Goal: Book appointment/travel/reservation

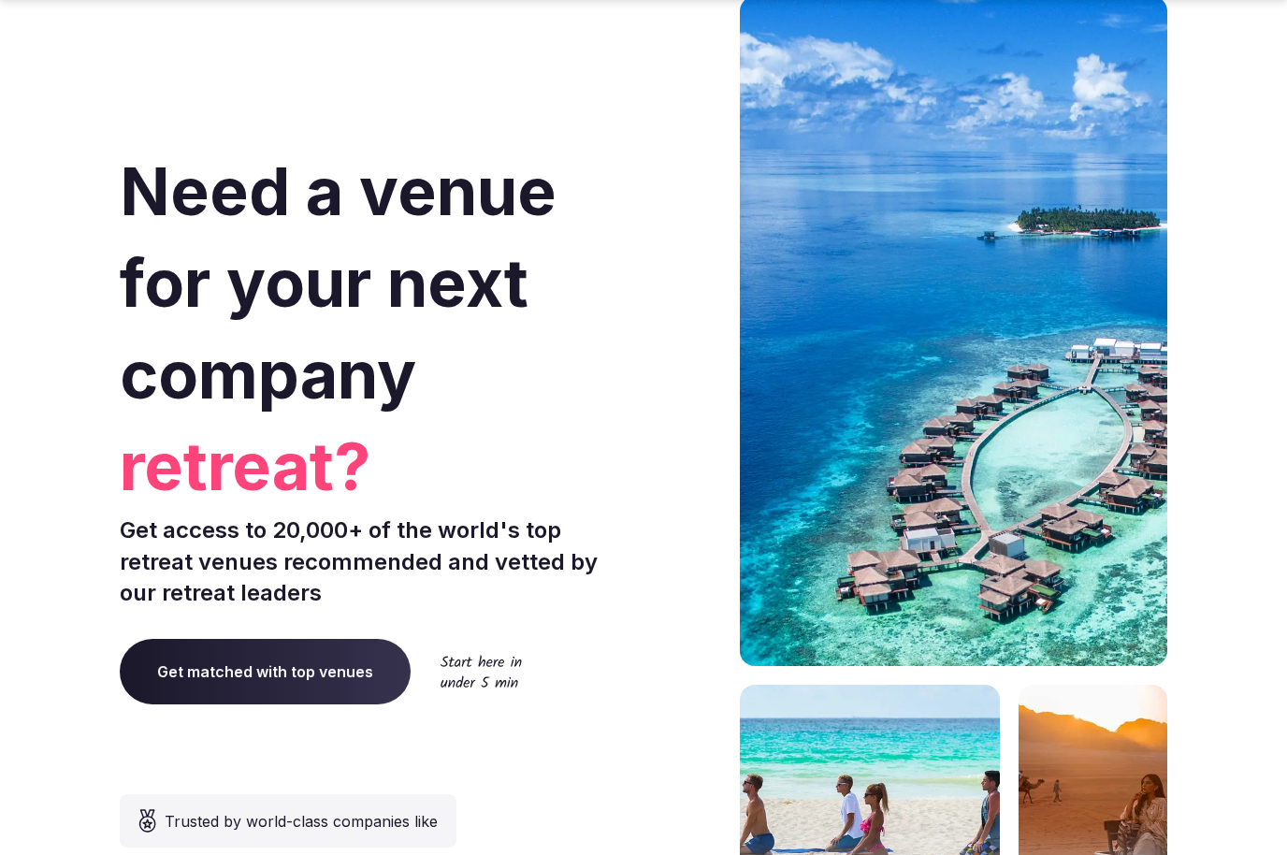
scroll to position [423, 0]
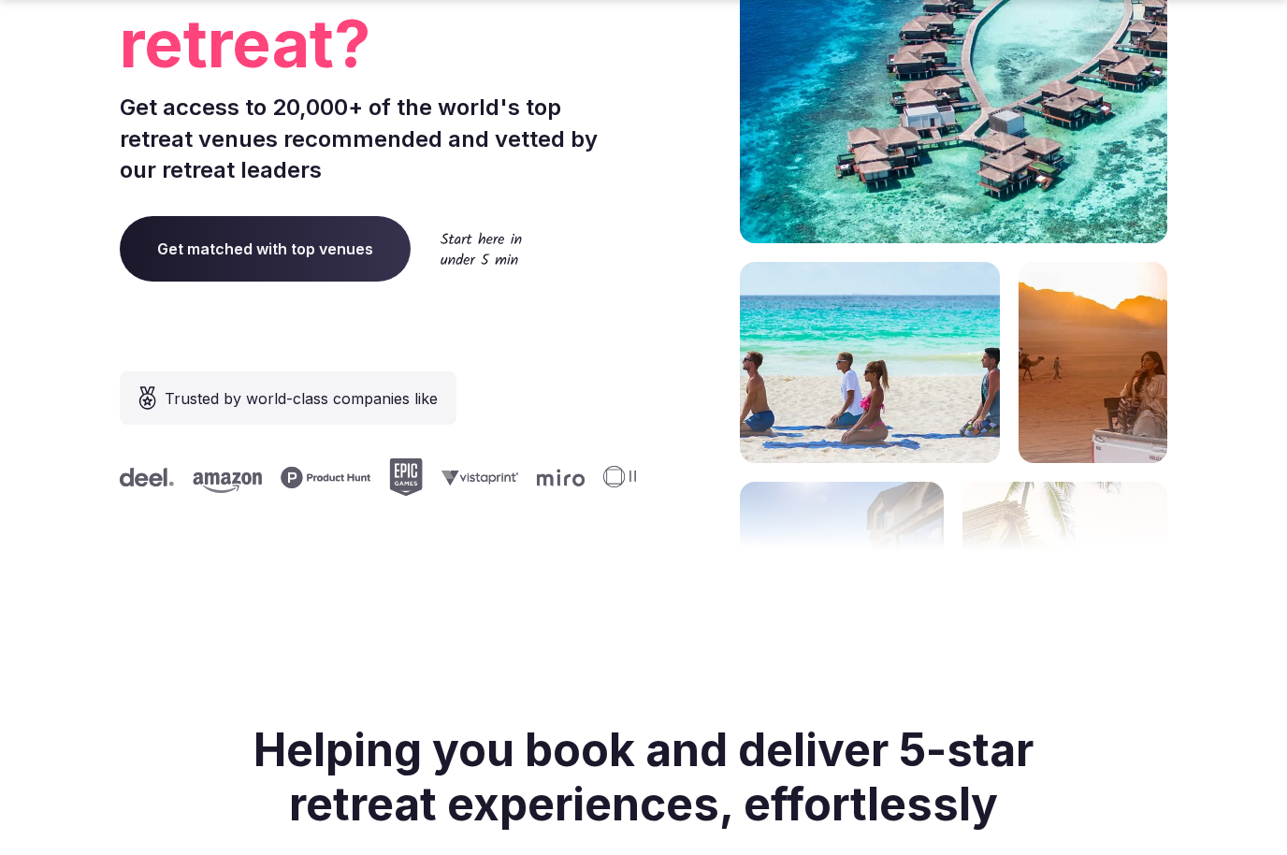
click at [298, 249] on span "Get matched with top venues" at bounding box center [265, 248] width 291 height 65
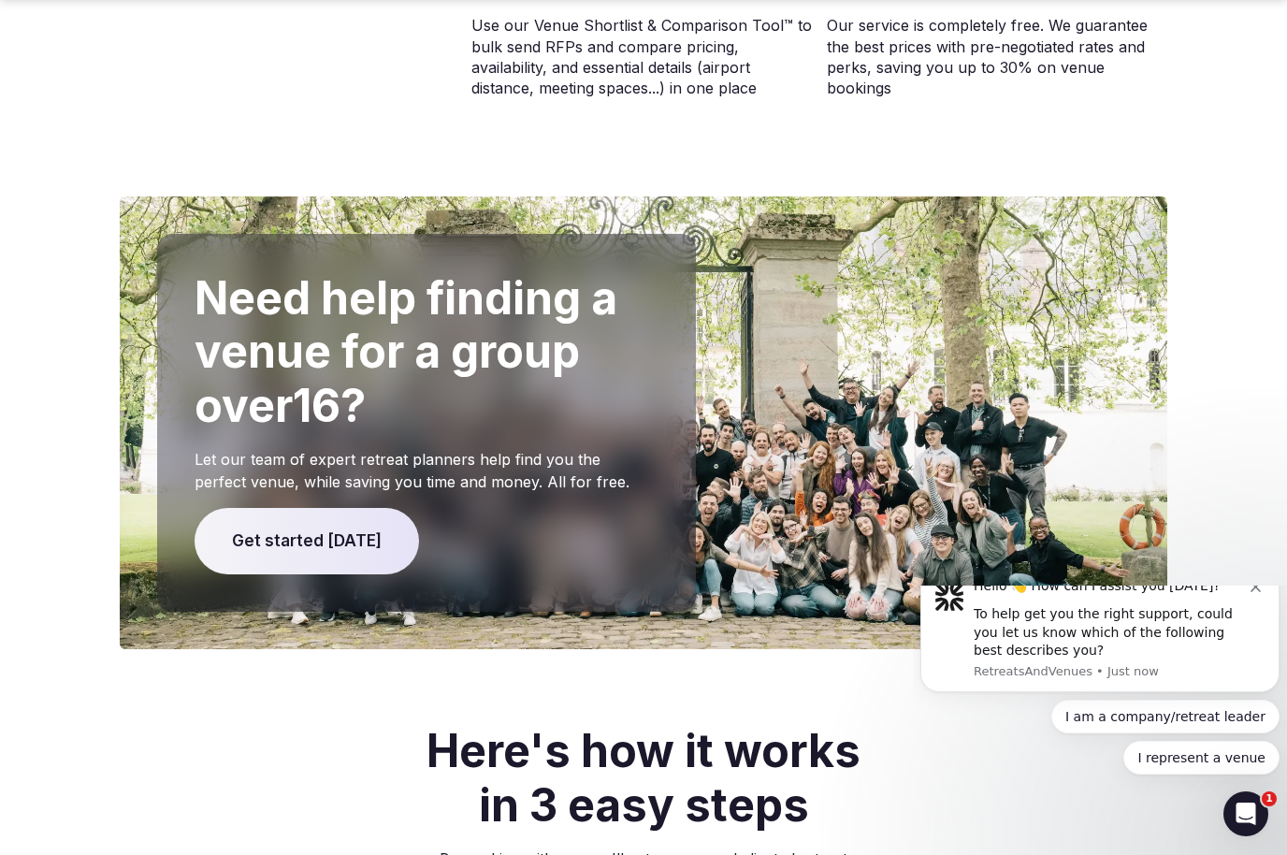
click at [352, 508] on span "Get started [DATE]" at bounding box center [307, 541] width 224 height 67
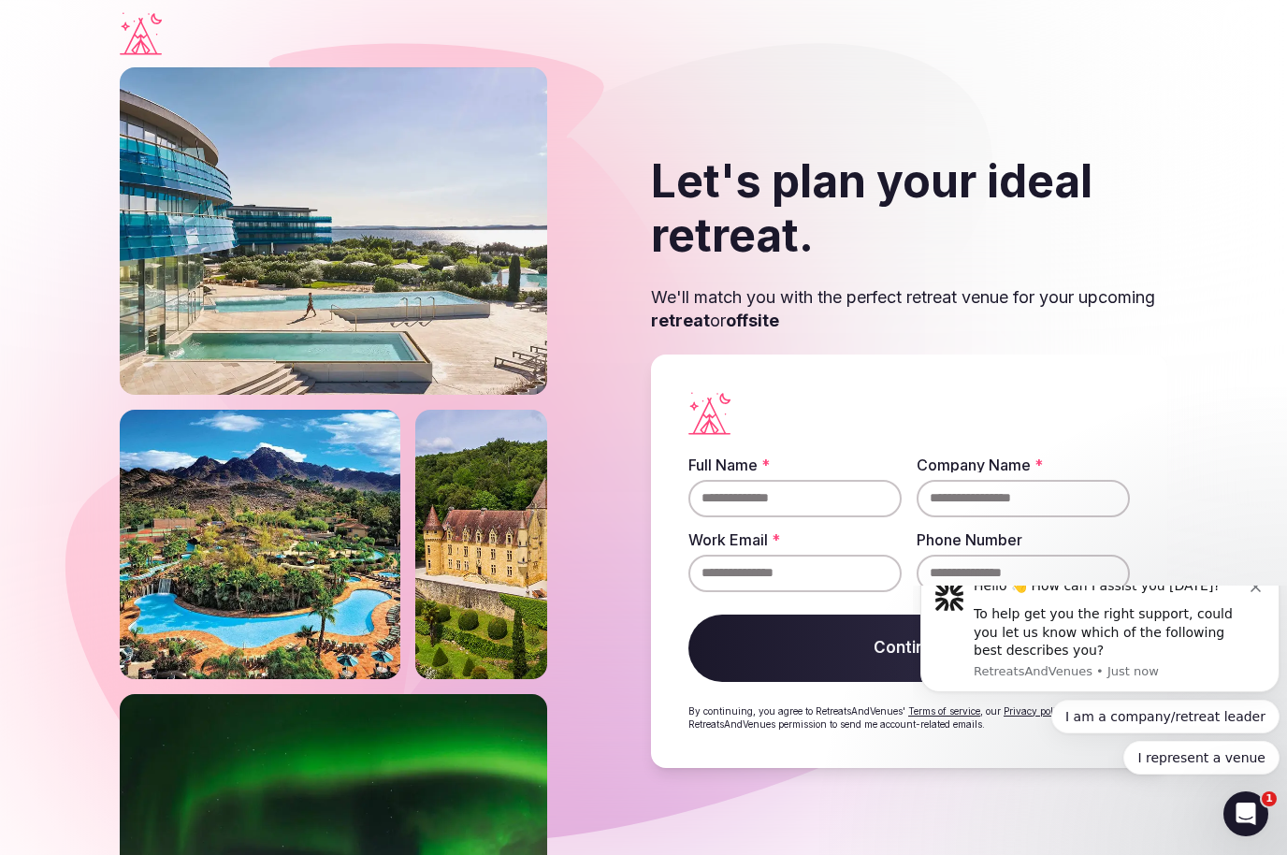
click at [806, 517] on input "Full Name *" at bounding box center [794, 498] width 213 height 37
type input "****"
type input "*********"
type input "**********"
type input "*"
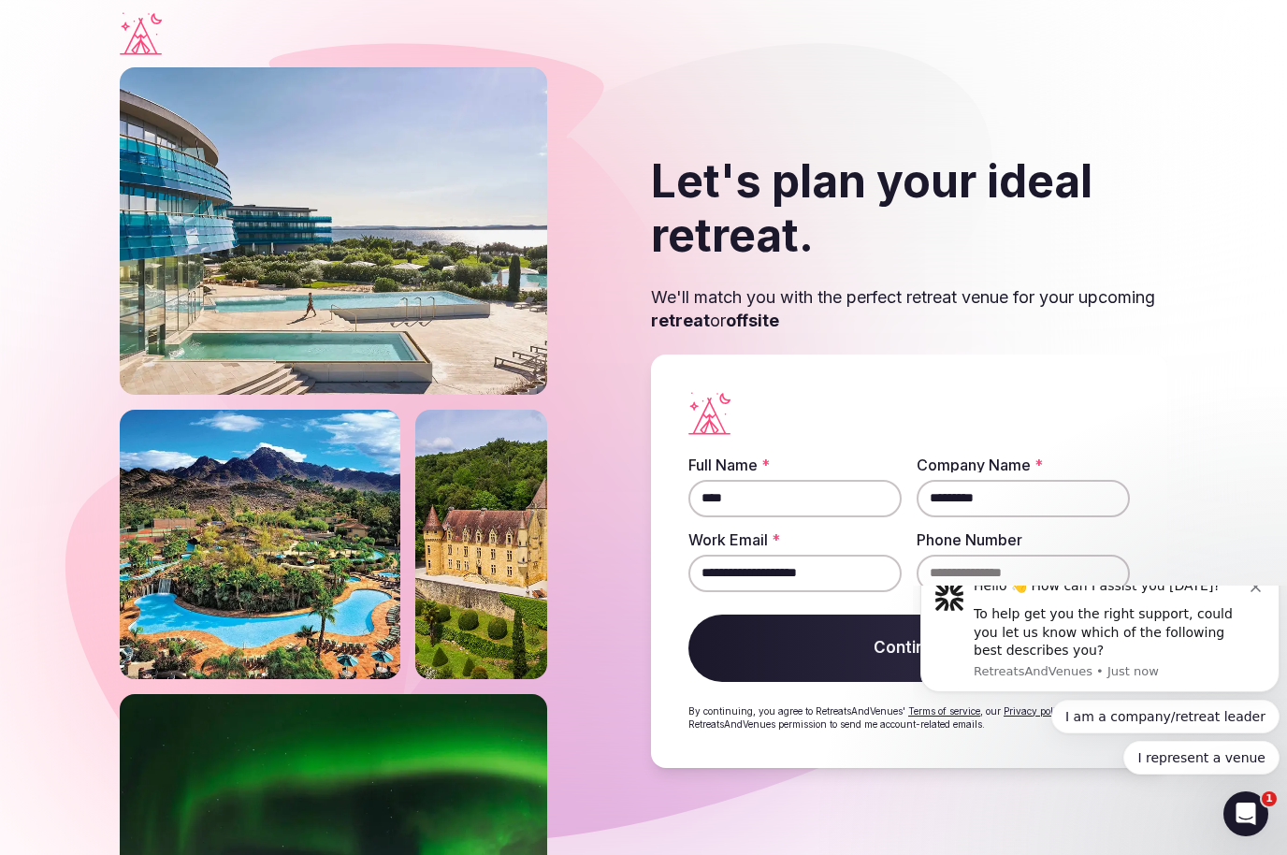
type input "*"
type input "**********"
click at [847, 682] on button "Continue" at bounding box center [908, 647] width 441 height 67
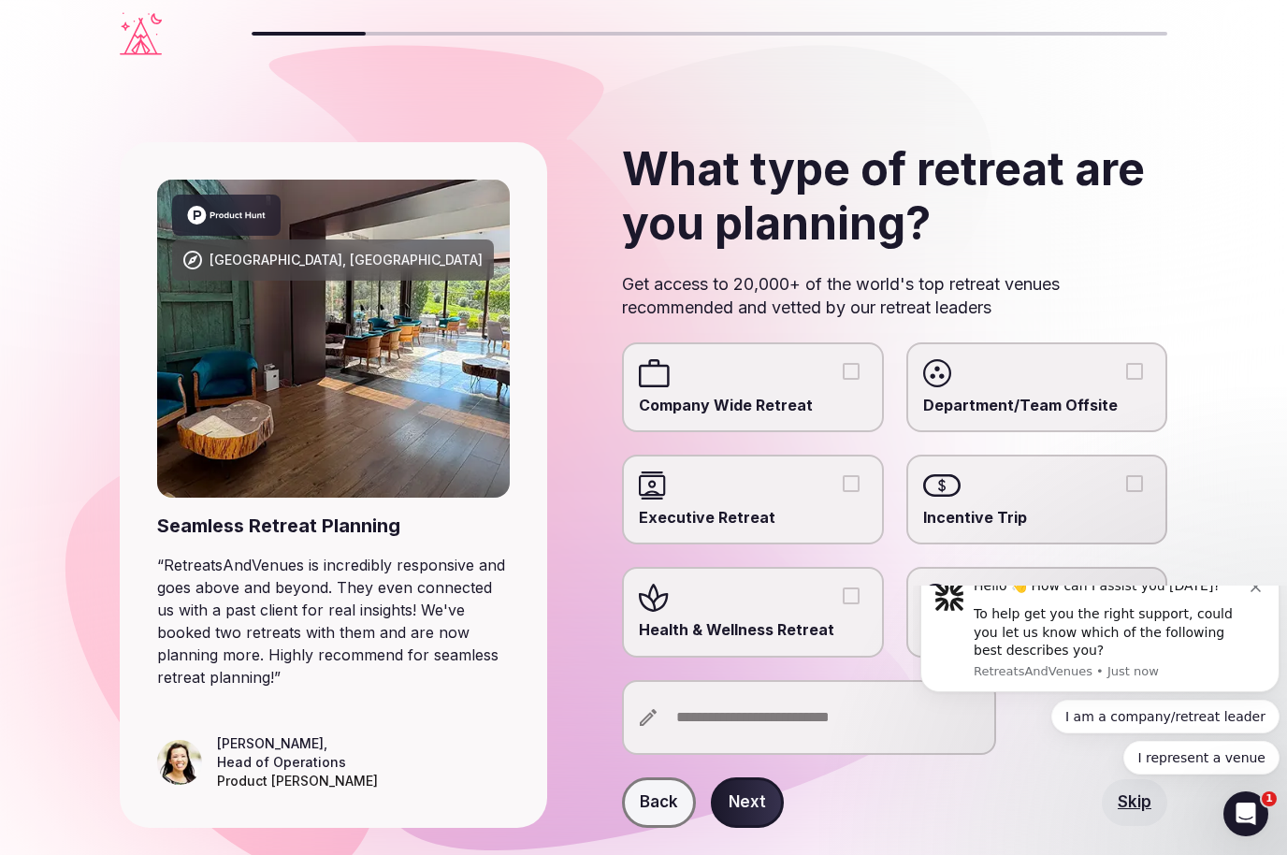
click at [858, 587] on button "Health & Wellness Retreat" at bounding box center [851, 595] width 17 height 17
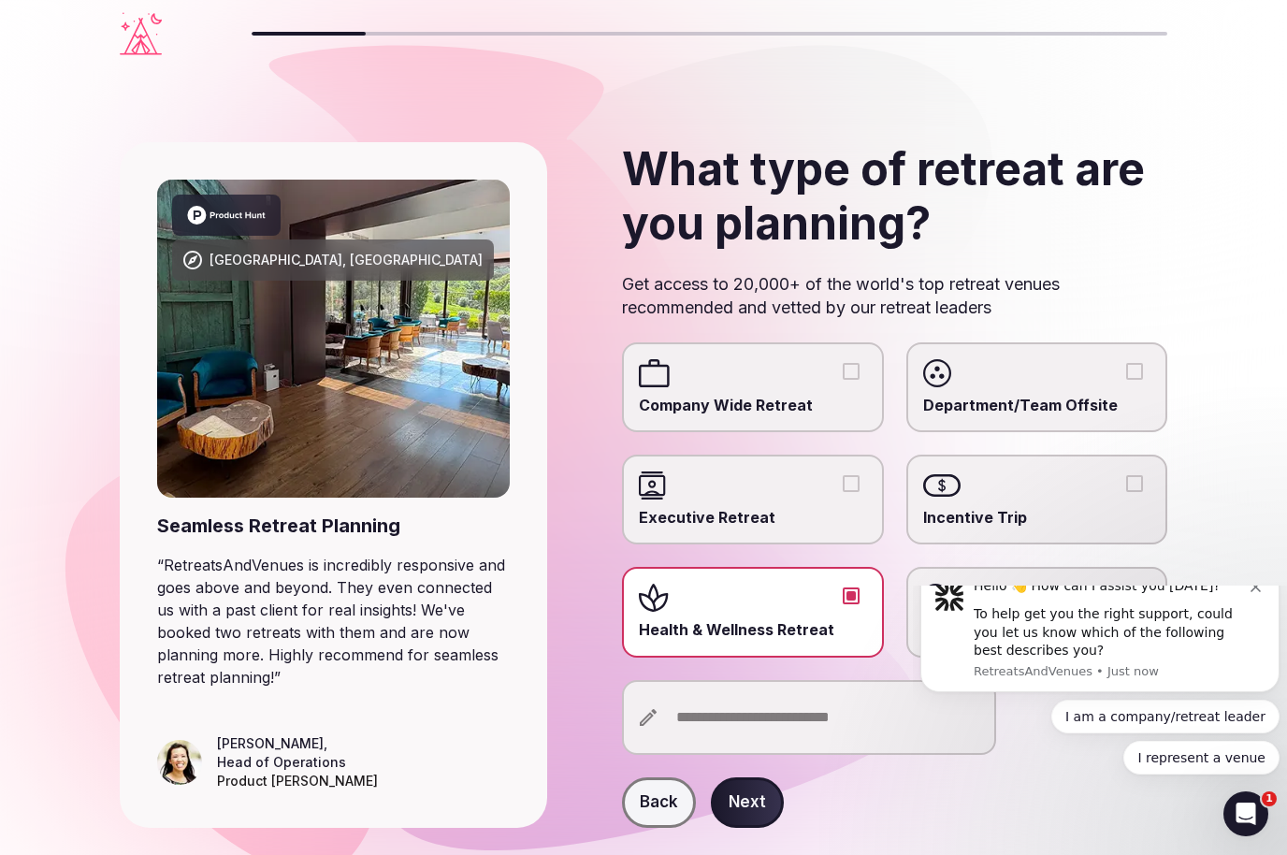
click at [842, 718] on input "text" at bounding box center [809, 717] width 374 height 75
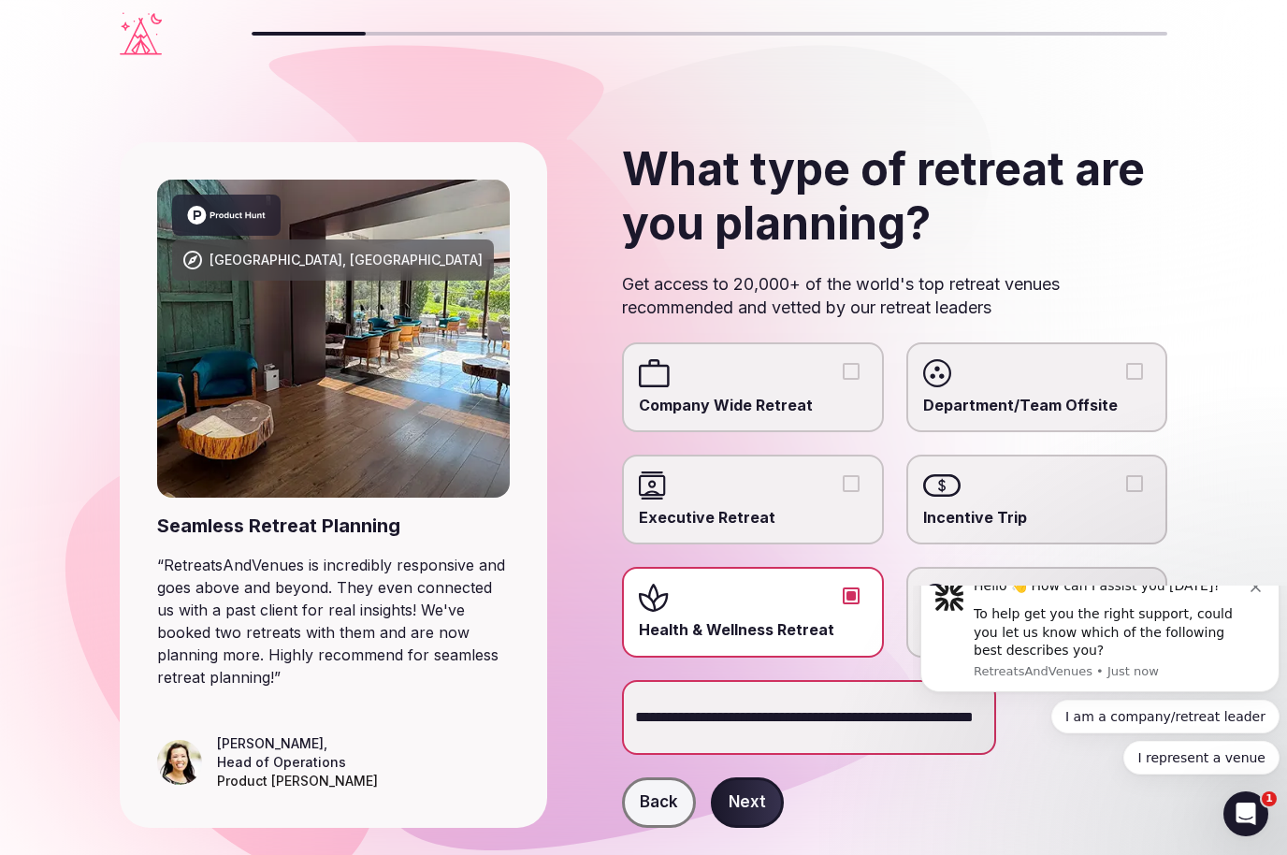
type input "**********"
click at [753, 794] on button "Next" at bounding box center [747, 802] width 73 height 51
click at [1252, 592] on icon "Dismiss notification" at bounding box center [1255, 587] width 10 height 10
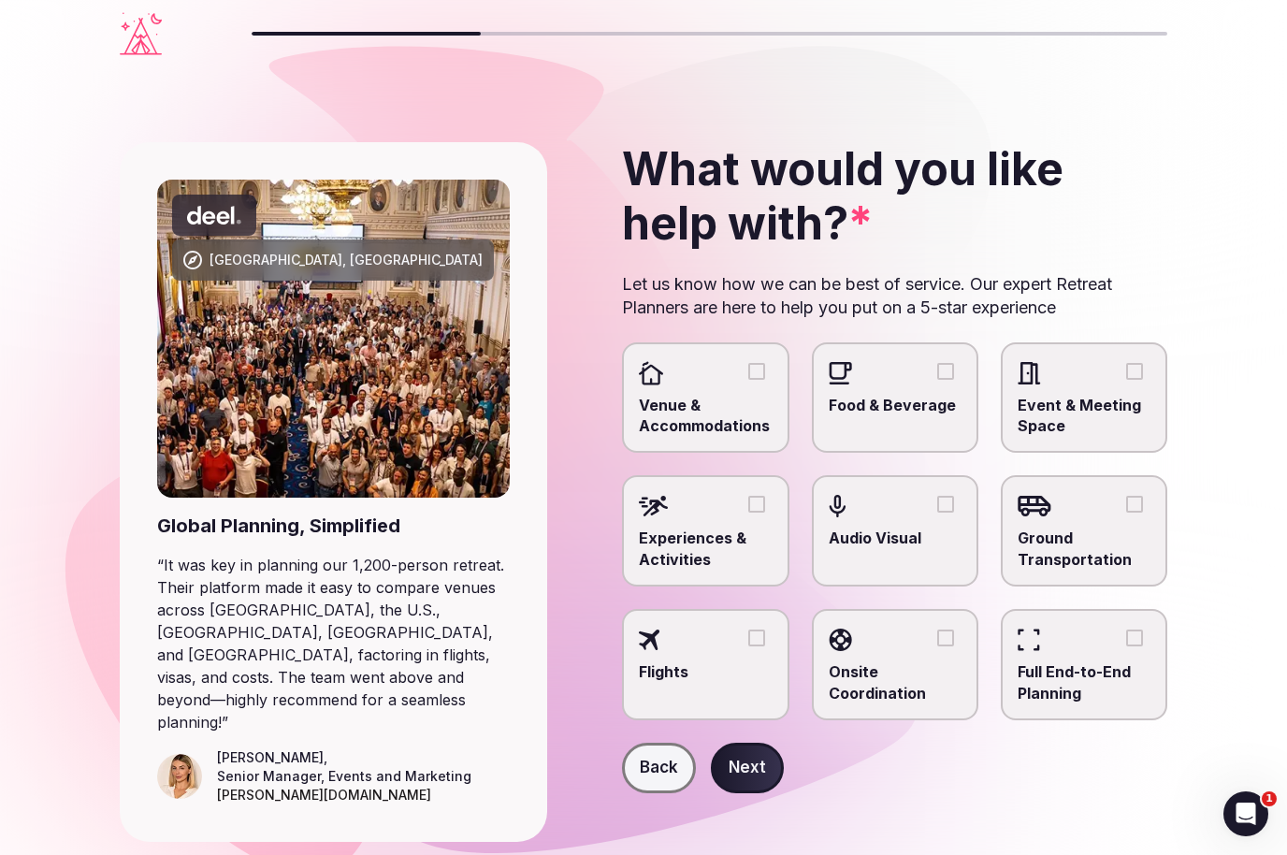
click at [713, 395] on span "Venue & Accommodations" at bounding box center [705, 416] width 133 height 42
click at [748, 380] on button "Venue & Accommodations" at bounding box center [756, 371] width 17 height 17
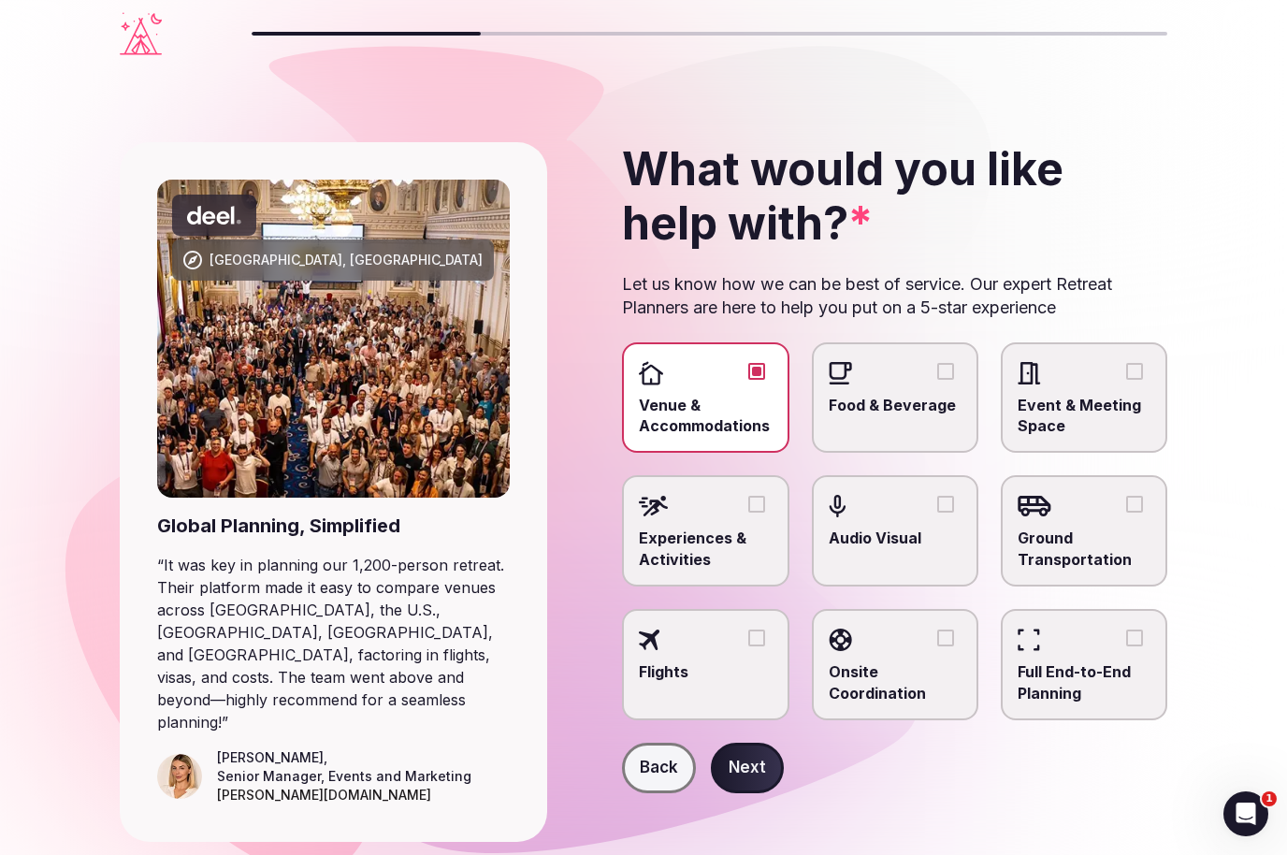
click at [898, 397] on span "Food & Beverage" at bounding box center [895, 405] width 133 height 21
click at [937, 380] on button "Food & Beverage" at bounding box center [945, 371] width 17 height 17
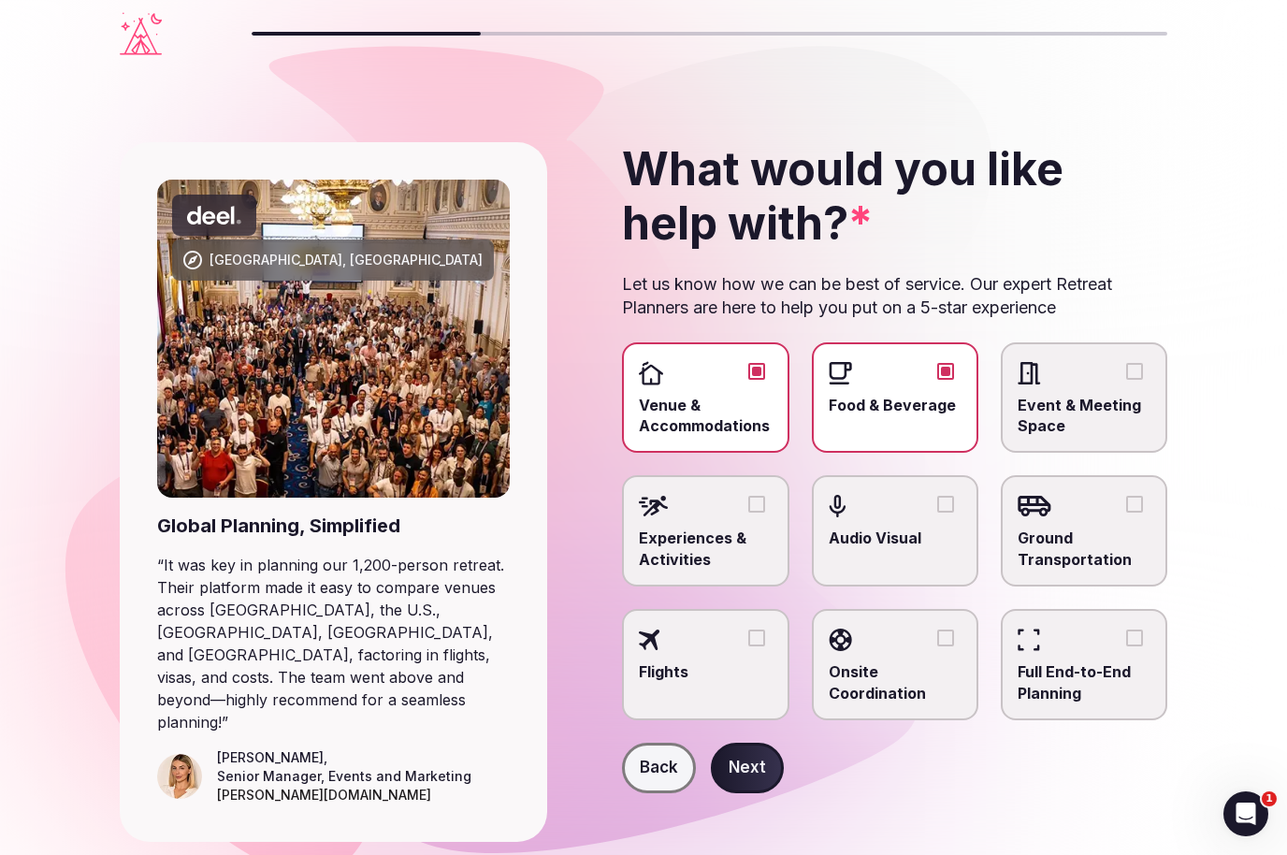
click at [1100, 387] on label "Event & Meeting Space" at bounding box center [1084, 397] width 166 height 111
click at [1126, 380] on button "Event & Meeting Space" at bounding box center [1134, 371] width 17 height 17
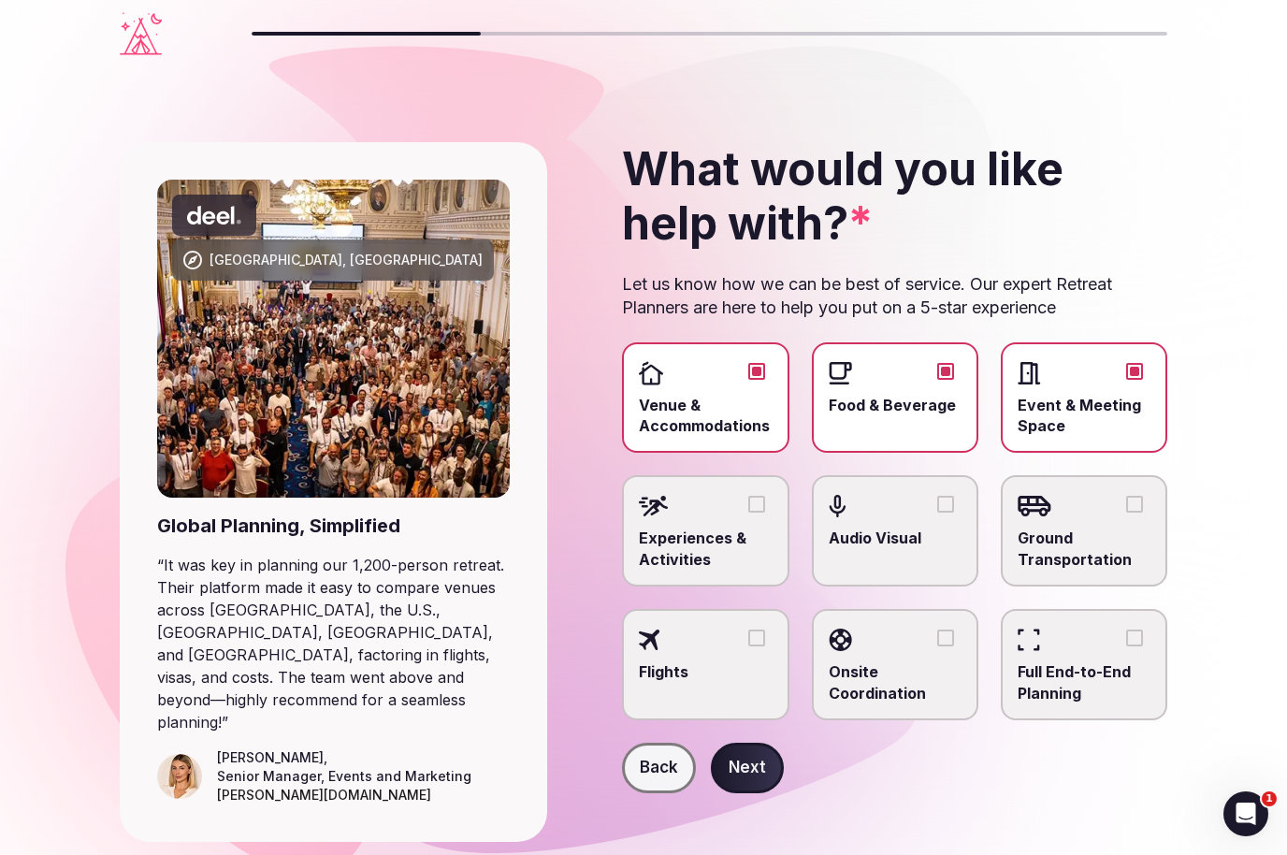
click at [1054, 521] on label "Ground Transportation" at bounding box center [1084, 530] width 166 height 111
click at [1126, 513] on button "Ground Transportation" at bounding box center [1134, 504] width 17 height 17
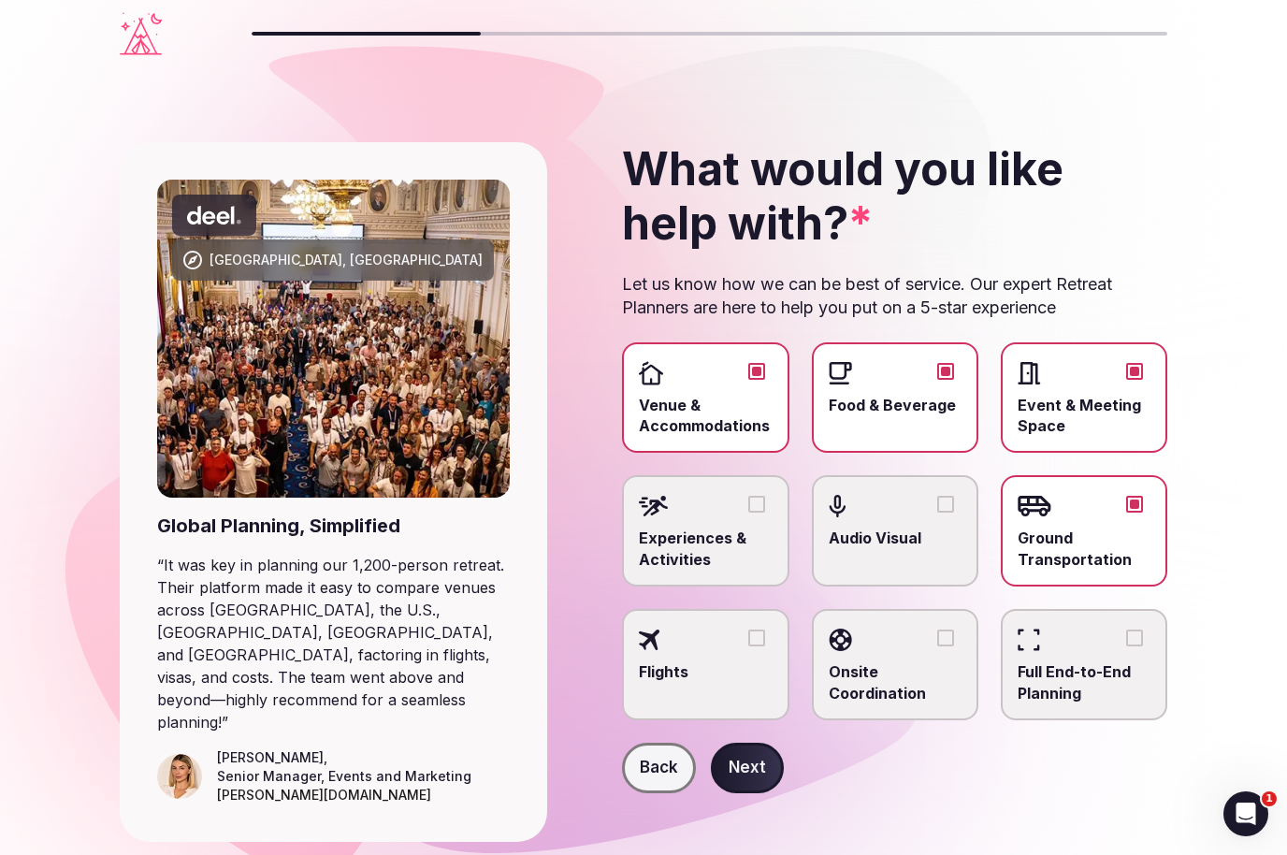
click at [722, 529] on span "Experiences & Activities" at bounding box center [705, 548] width 133 height 42
click at [748, 513] on button "Experiences & Activities" at bounding box center [756, 504] width 17 height 17
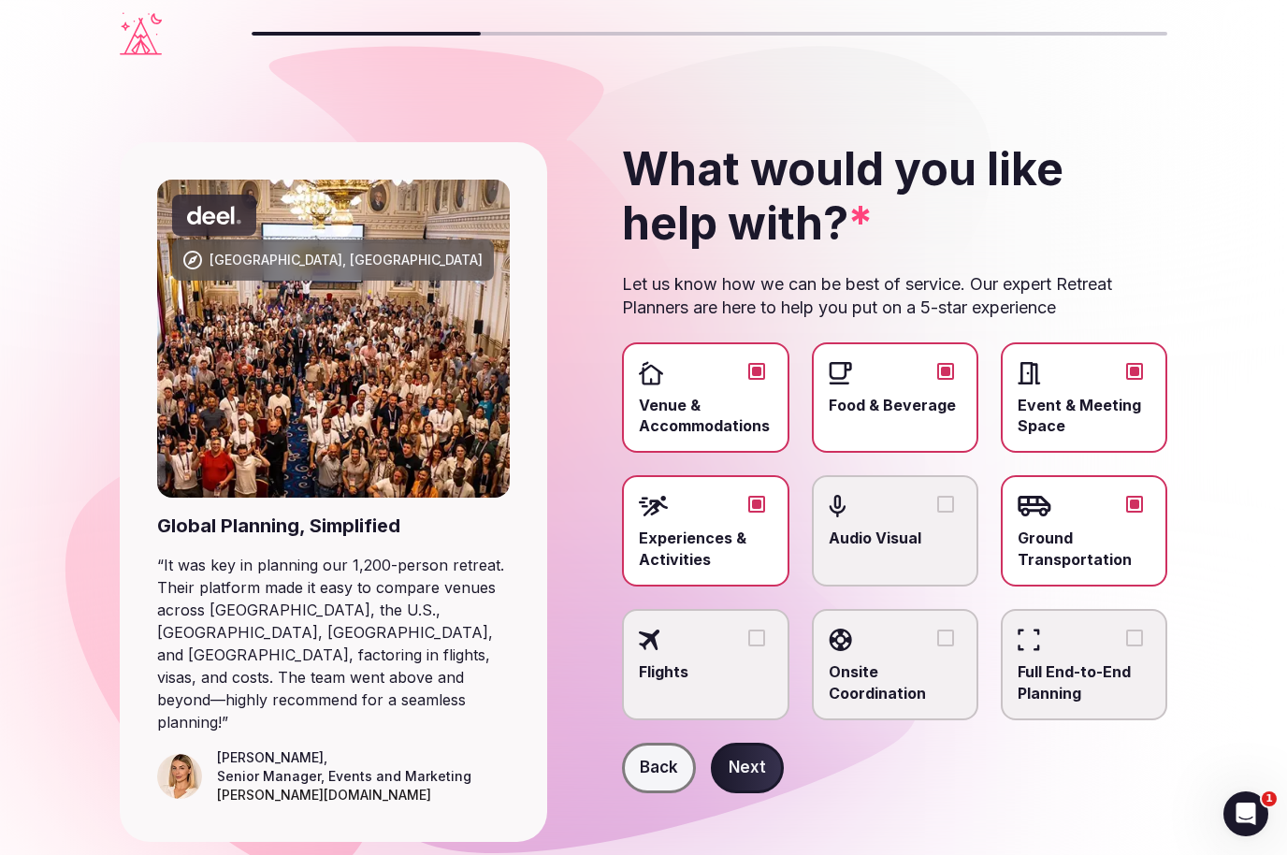
click at [752, 773] on button "Next" at bounding box center [747, 768] width 73 height 51
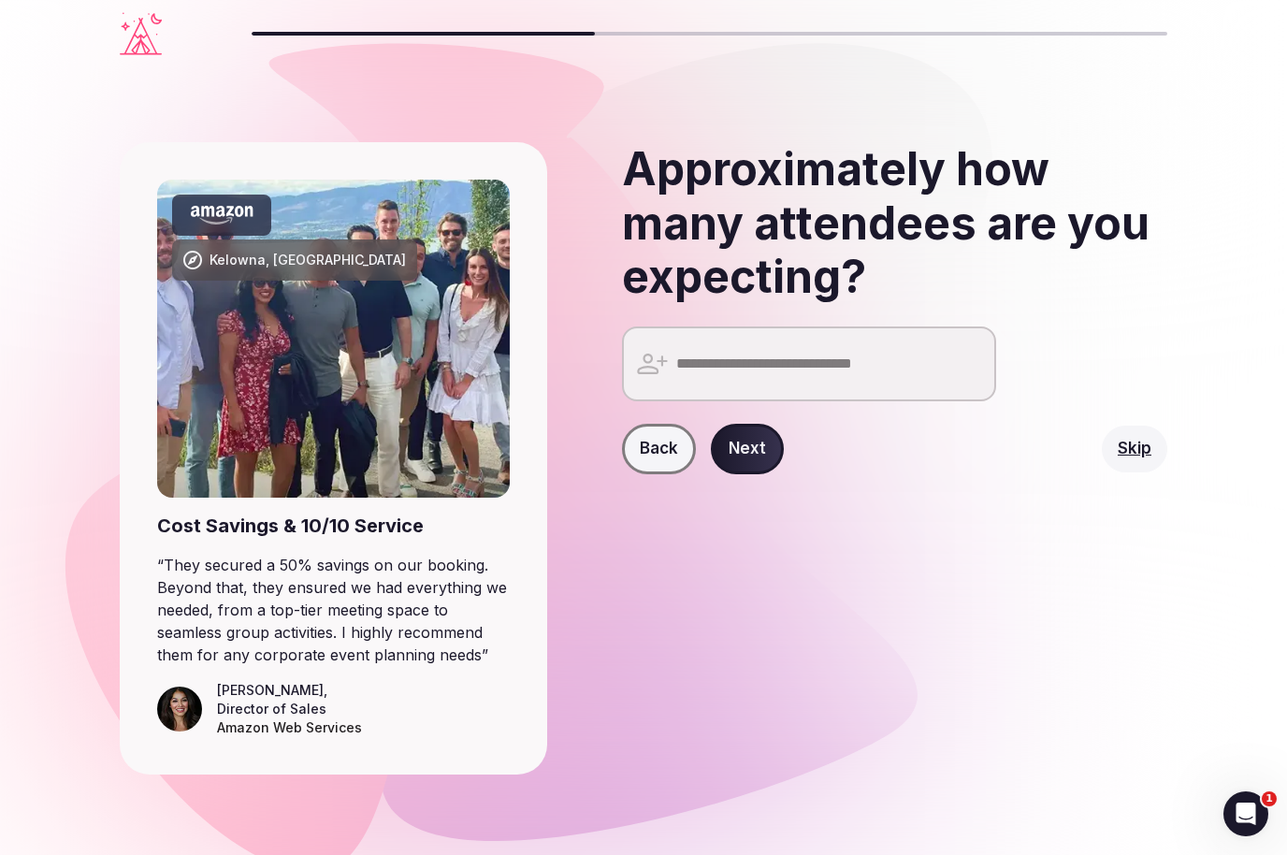
click at [934, 357] on input "number" at bounding box center [809, 363] width 374 height 75
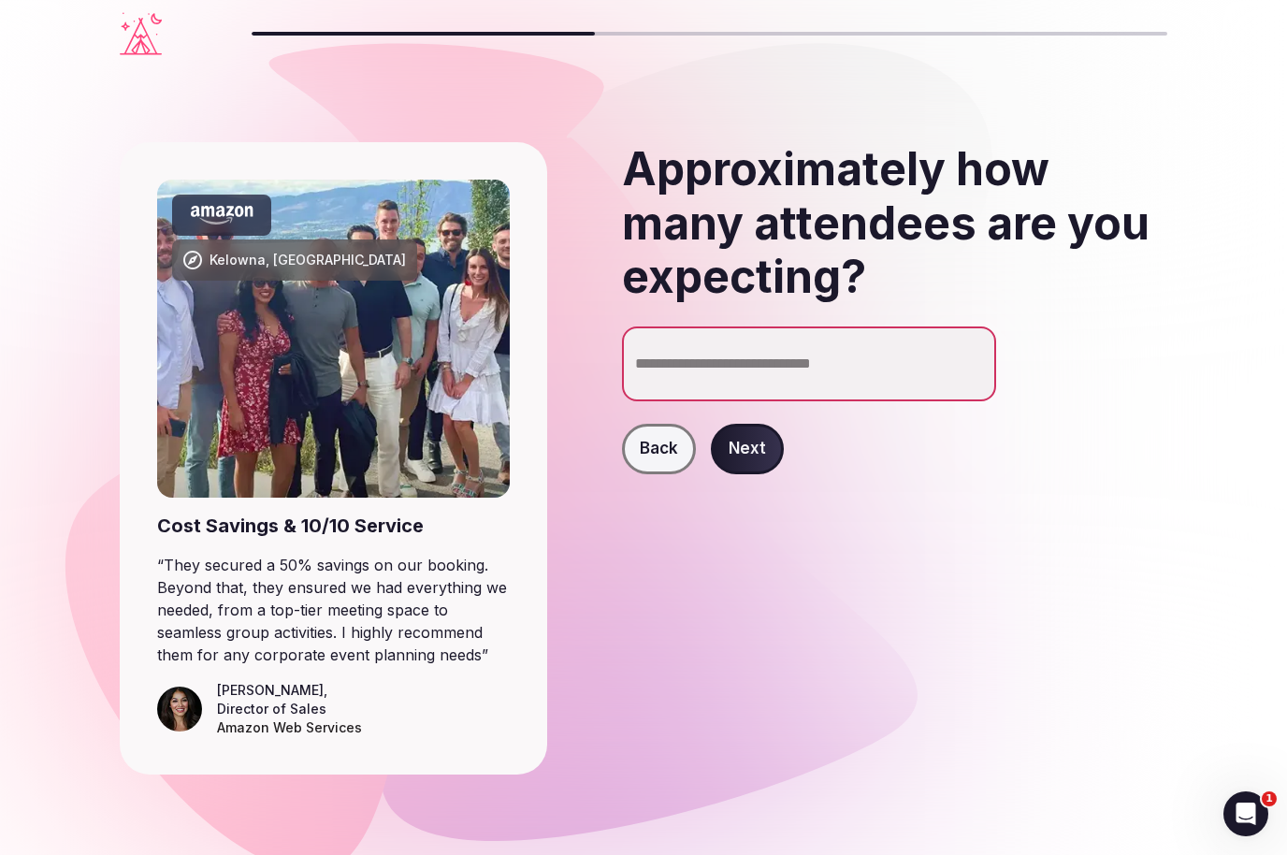
type input "***"
click at [740, 440] on button "Next" at bounding box center [747, 449] width 73 height 51
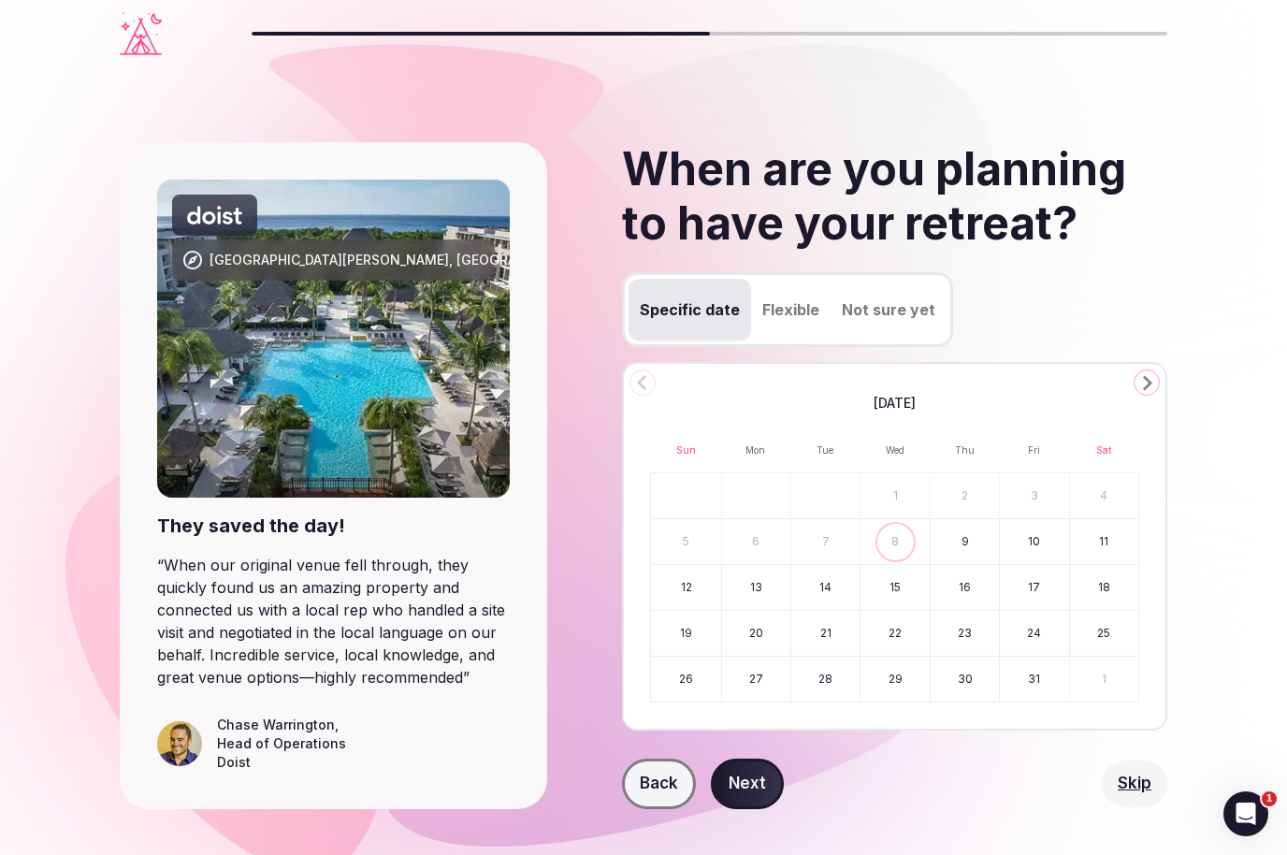
click at [1145, 390] on icon "Go to the Next Month" at bounding box center [1146, 382] width 22 height 22
click at [1141, 383] on icon "Go to the Next Month" at bounding box center [1146, 382] width 22 height 22
click at [1129, 385] on div "[DATE] Sun Mon Tue Wed Thu Fri Sat 28 29 30 31 1 2 3 4 5 6 7 8 9 10 11 12 13 14…" at bounding box center [894, 546] width 545 height 368
click at [1142, 378] on icon "Go to the Next Month" at bounding box center [1146, 382] width 22 height 22
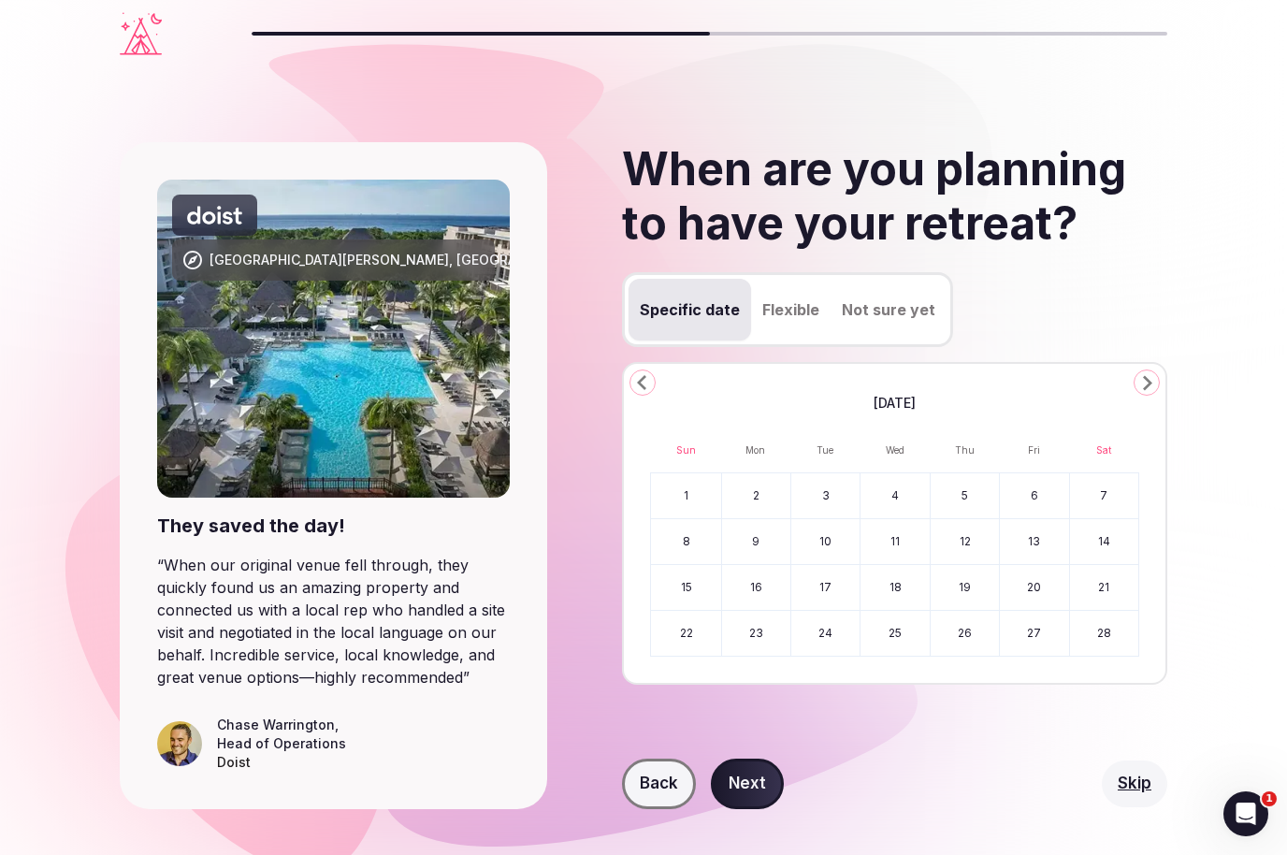
click at [899, 543] on button "11" at bounding box center [894, 541] width 68 height 45
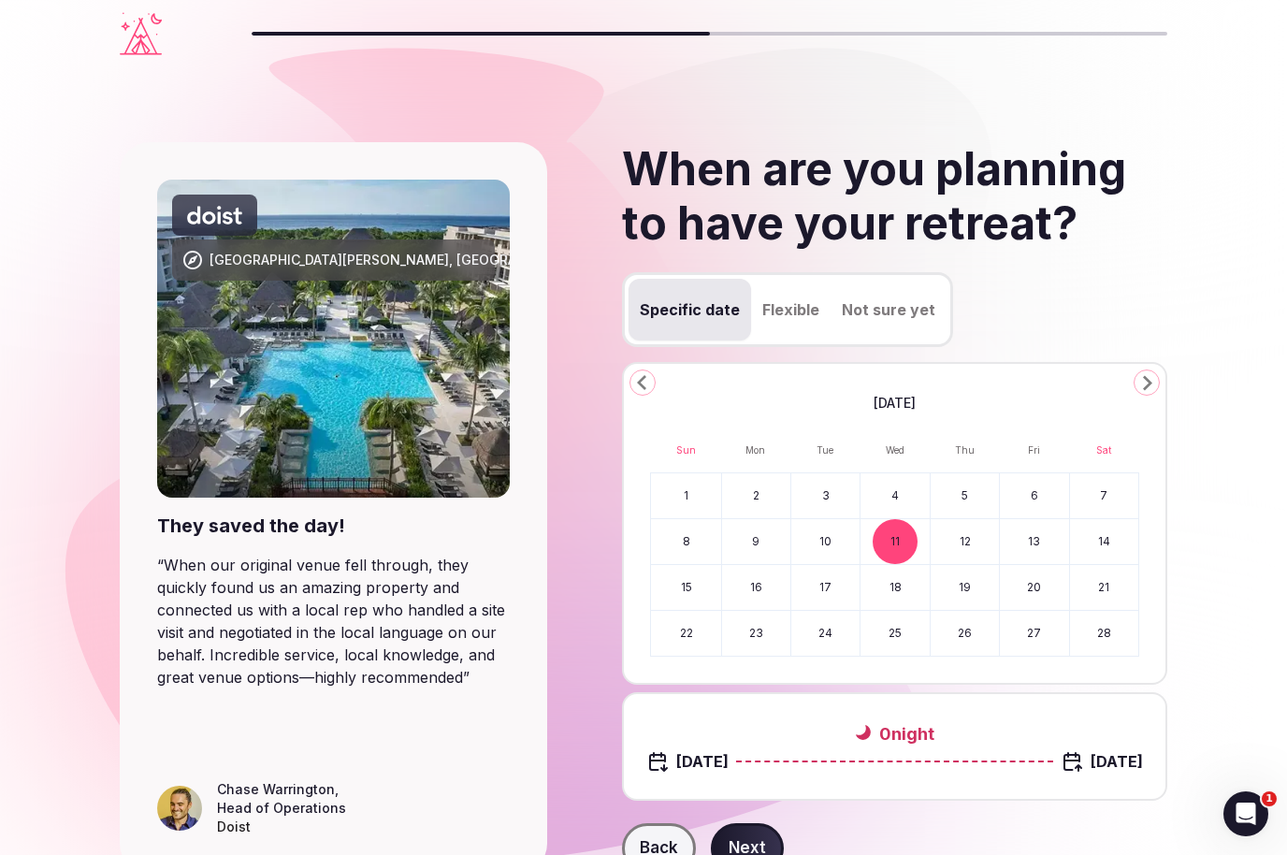
click at [1035, 594] on button "20" at bounding box center [1034, 587] width 68 height 45
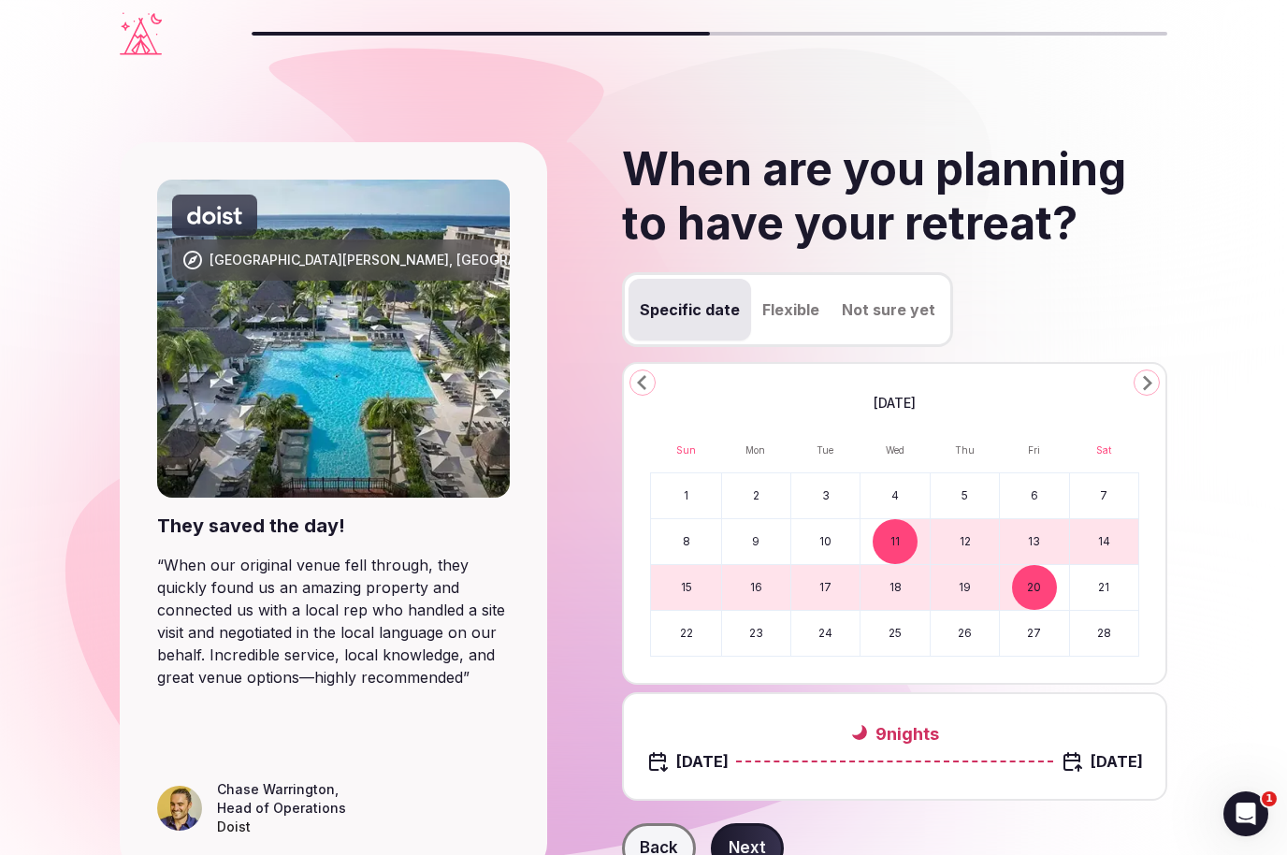
click at [752, 854] on button "Next" at bounding box center [747, 848] width 73 height 51
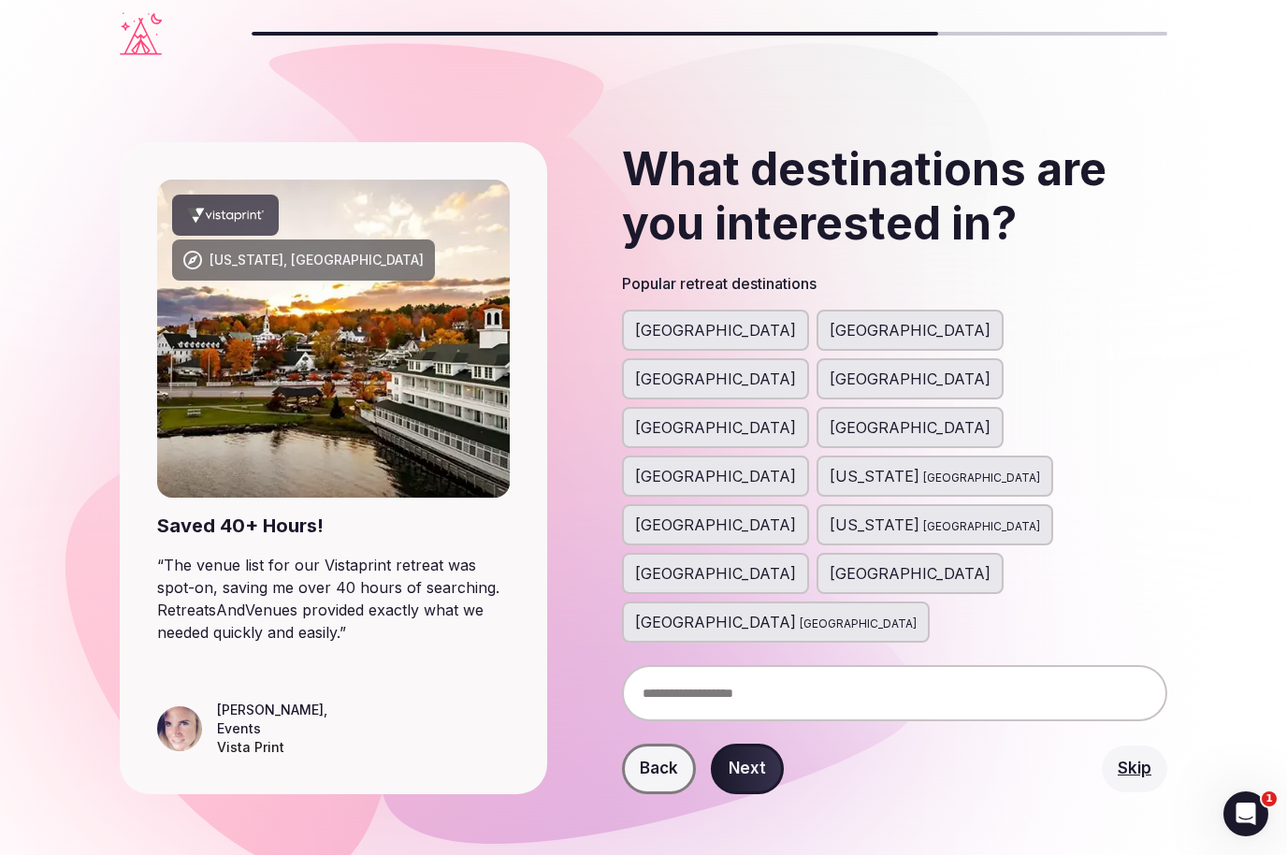
click at [875, 665] on input "text" at bounding box center [894, 693] width 545 height 56
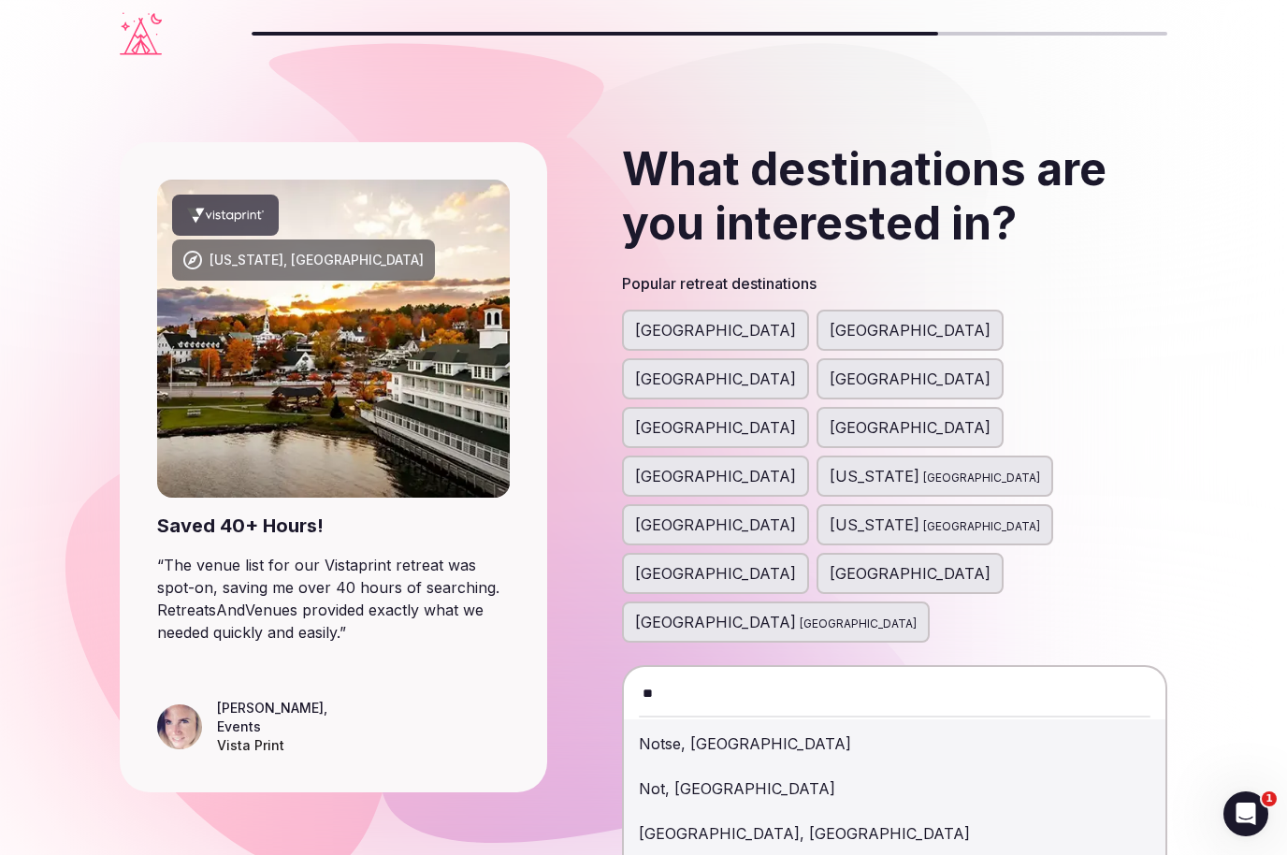
type input "*"
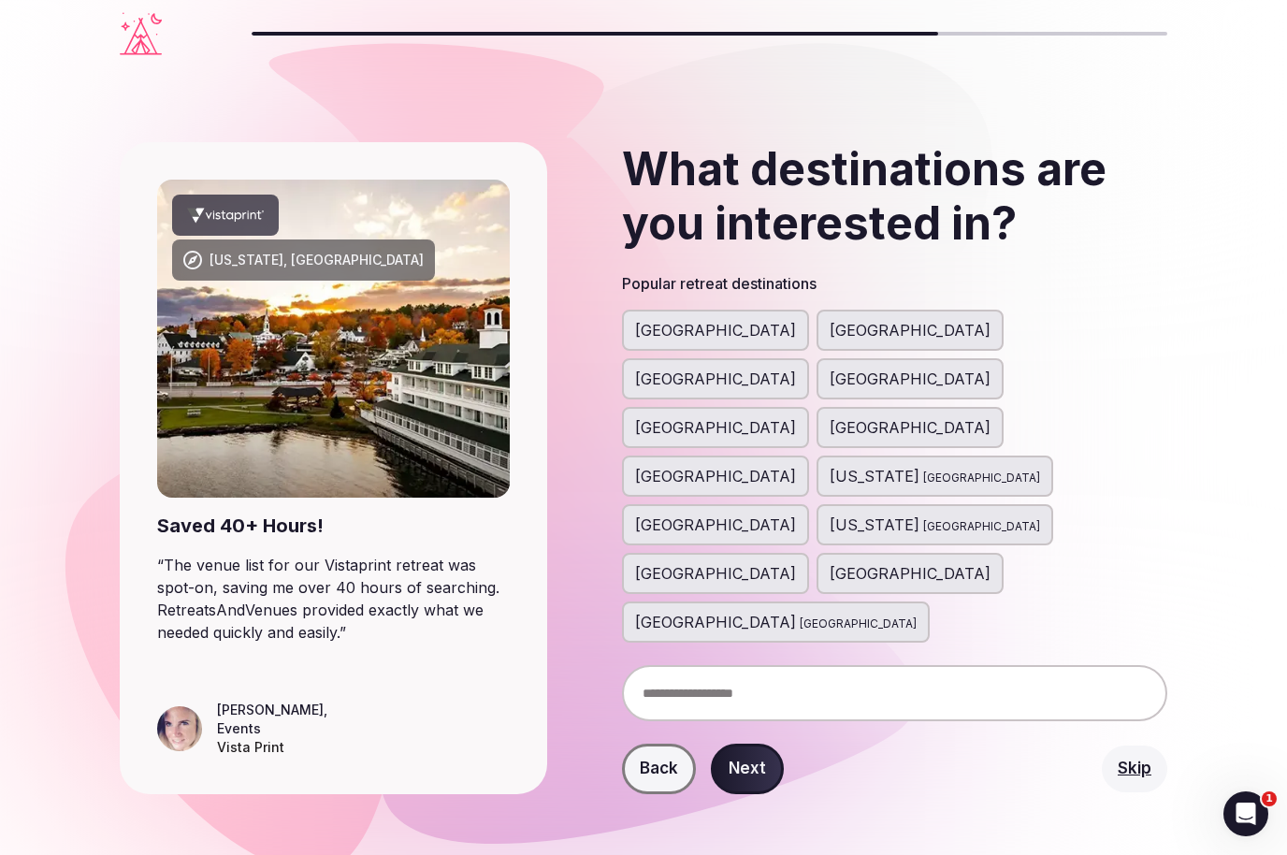
click at [1128, 745] on button "Skip" at bounding box center [1134, 768] width 65 height 47
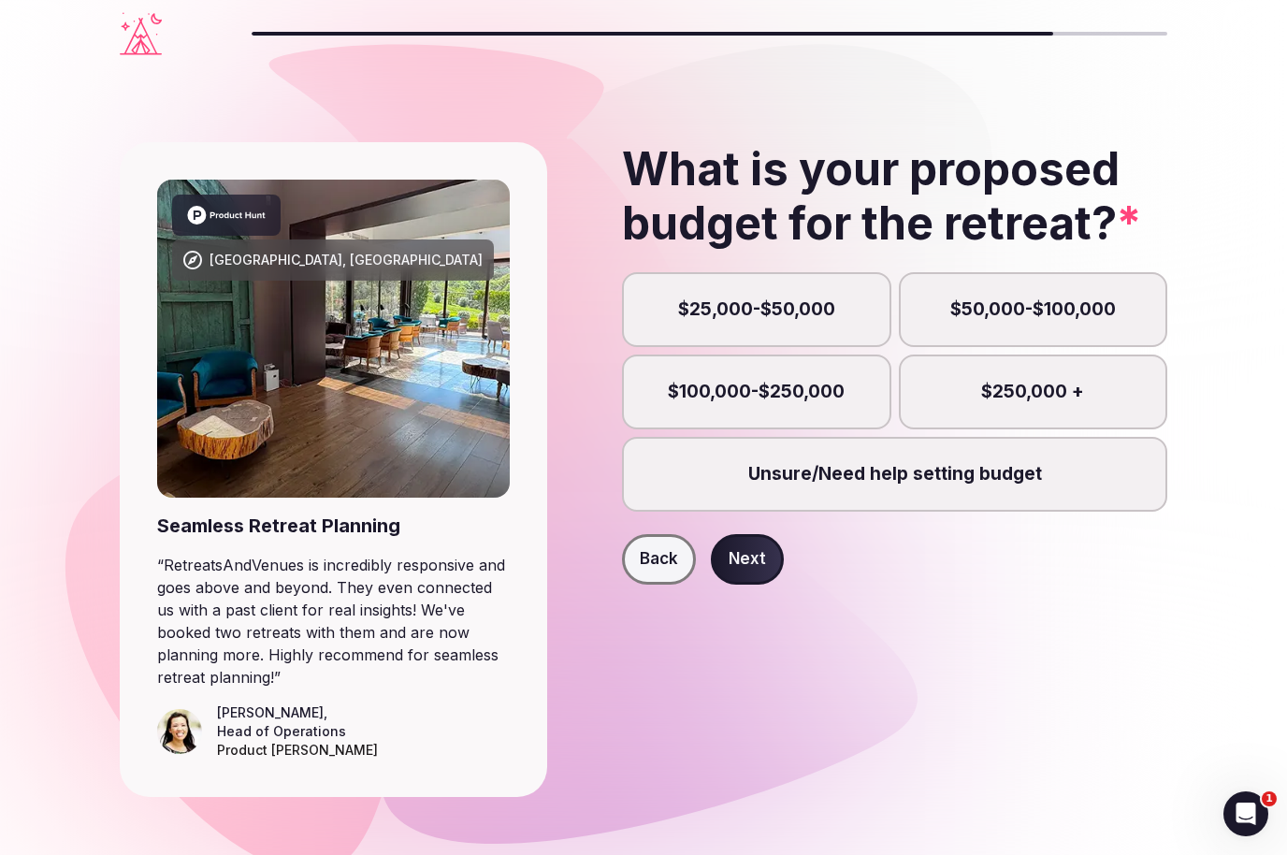
click at [1035, 474] on label "Unsure/Need help setting budget" at bounding box center [894, 474] width 545 height 75
click at [913, 475] on button "Unsure/Need help setting budget" at bounding box center [903, 484] width 19 height 19
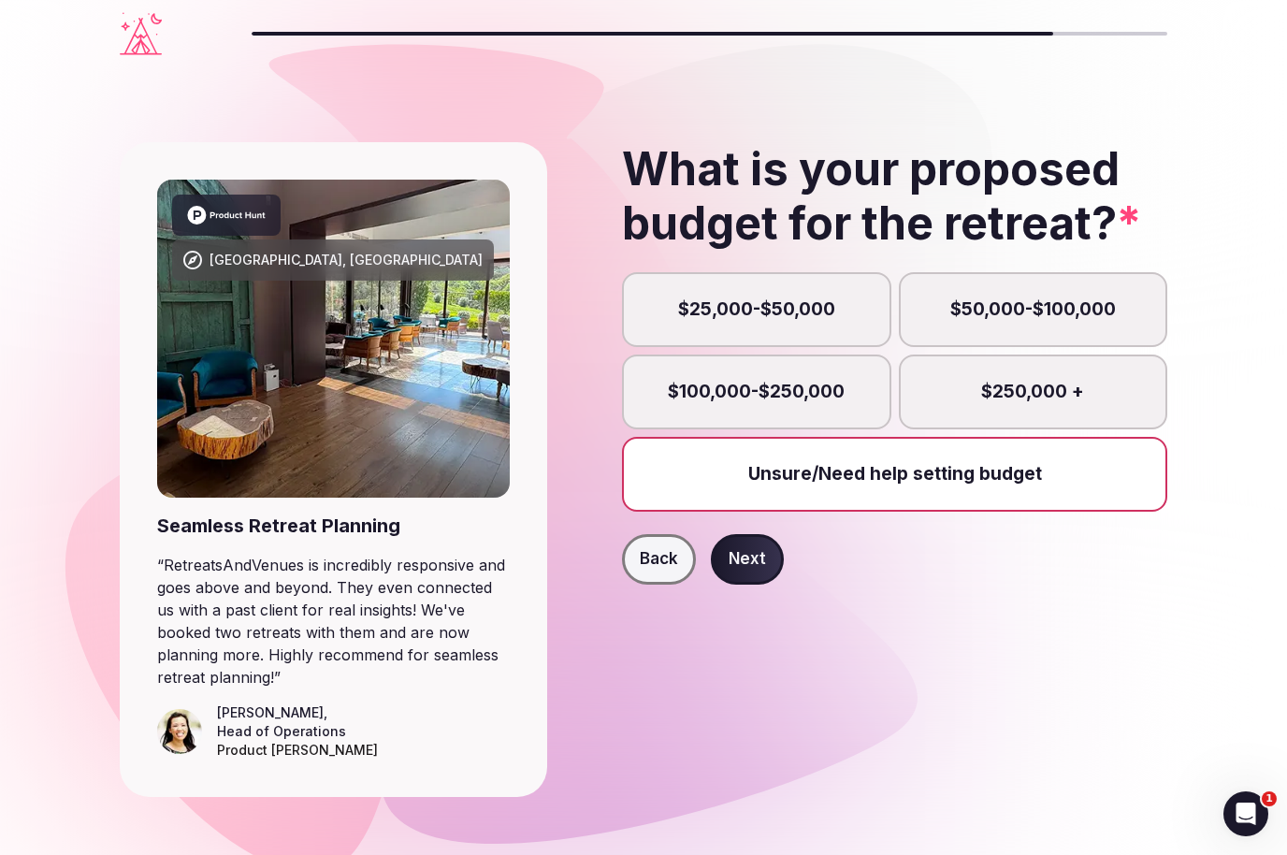
click at [757, 557] on button "Next" at bounding box center [747, 559] width 73 height 51
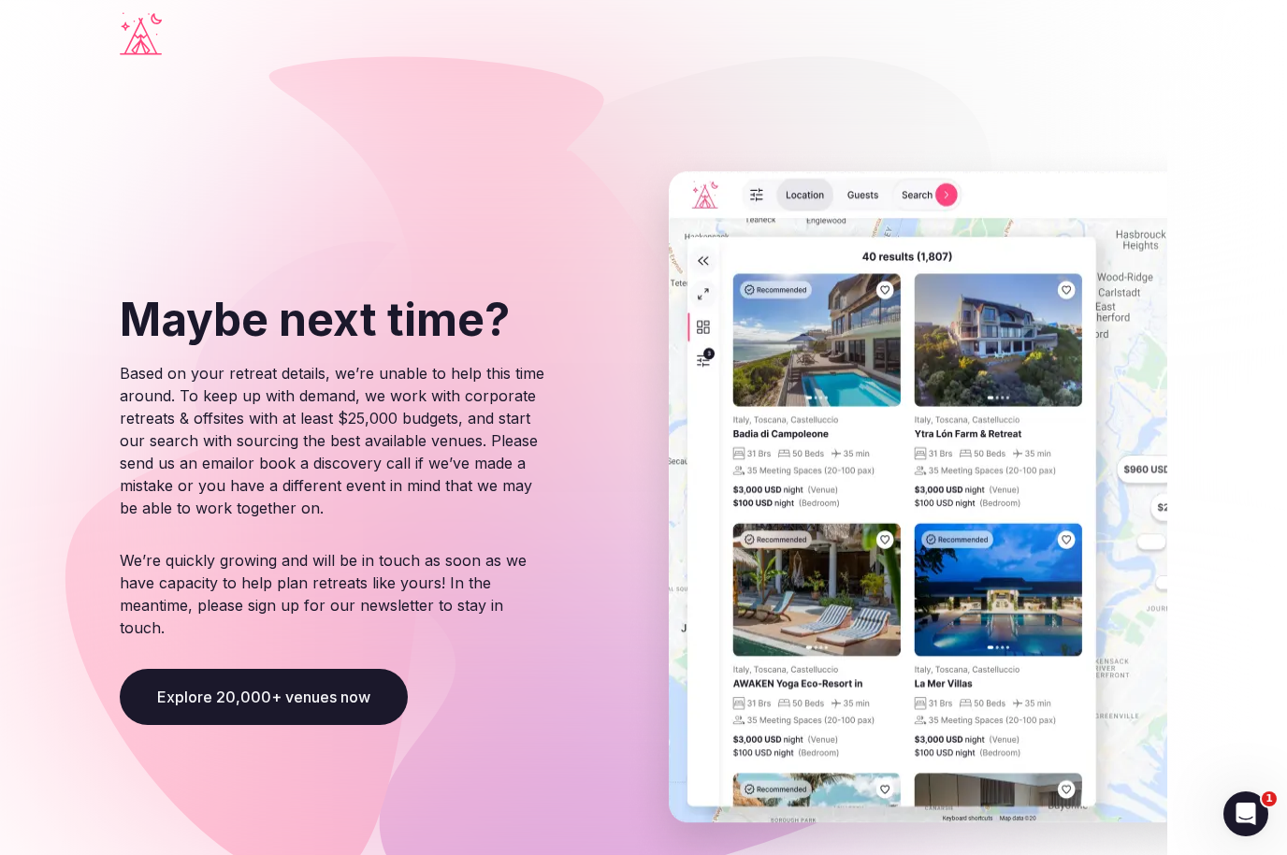
click at [372, 688] on button "Explore 20,000+ venues now" at bounding box center [264, 697] width 288 height 56
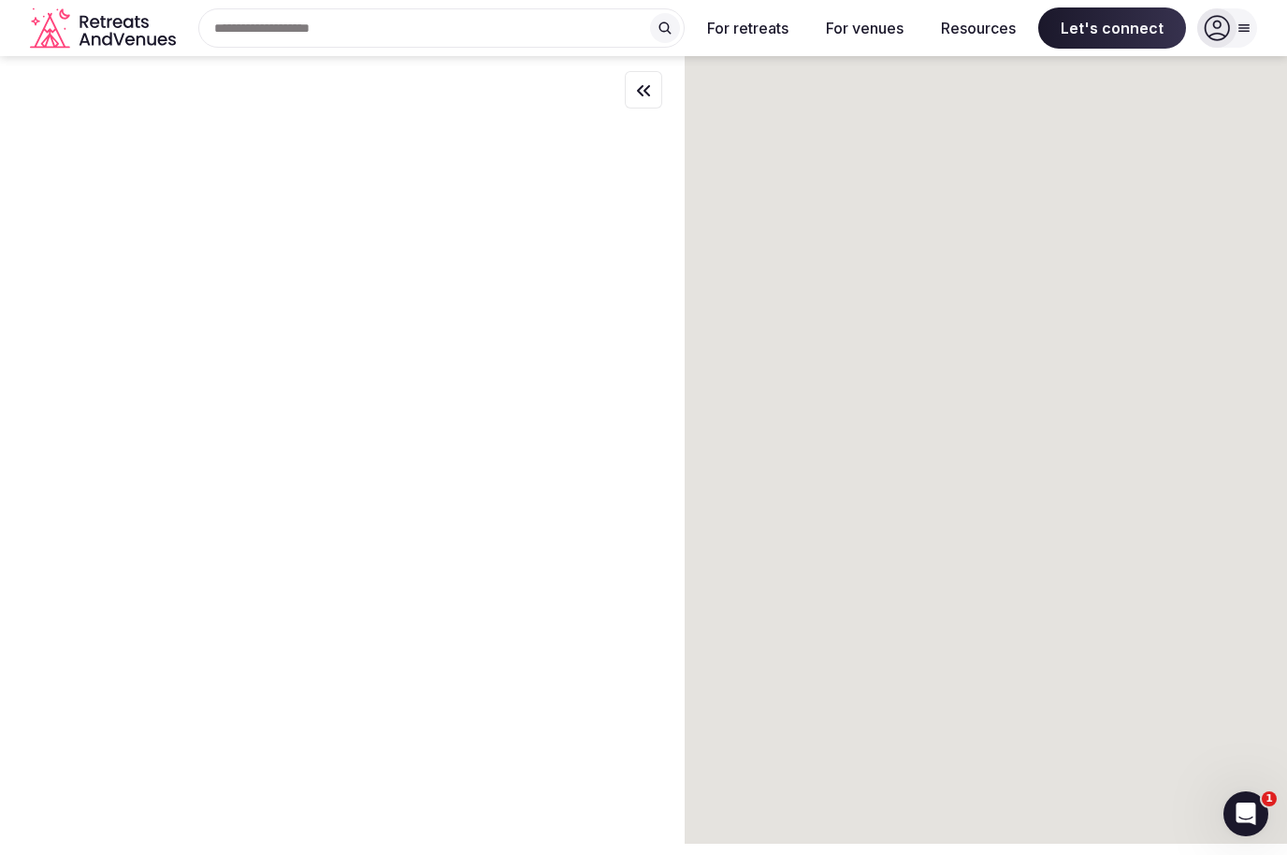
scroll to position [53, 0]
